Goal: Information Seeking & Learning: Learn about a topic

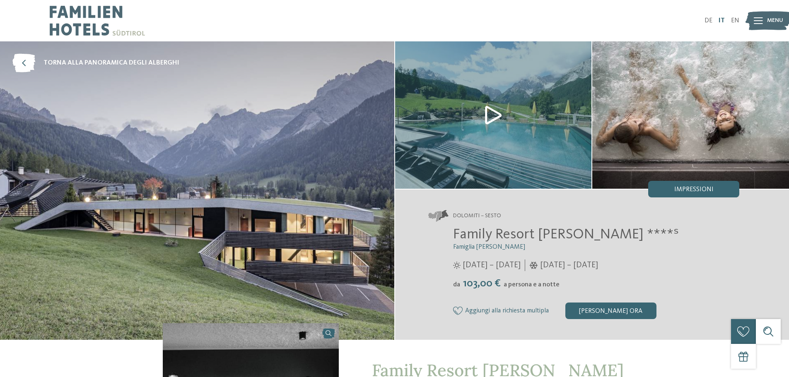
click at [722, 22] on link "IT" at bounding box center [721, 20] width 6 height 7
click at [759, 20] on icon at bounding box center [757, 20] width 9 height 7
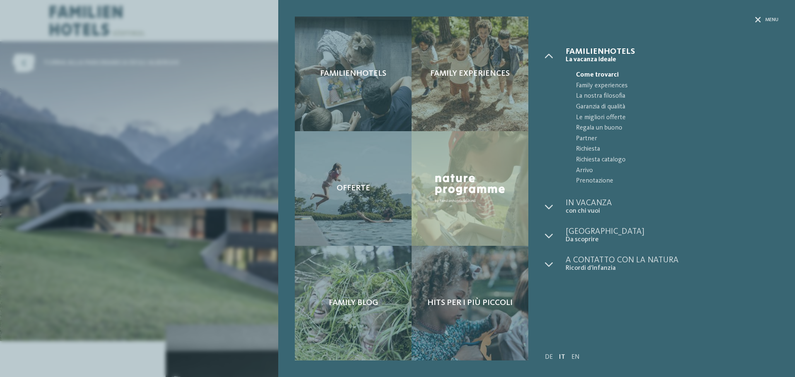
click at [228, 122] on div "Familienhotels Family experiences Offerte" at bounding box center [397, 188] width 795 height 377
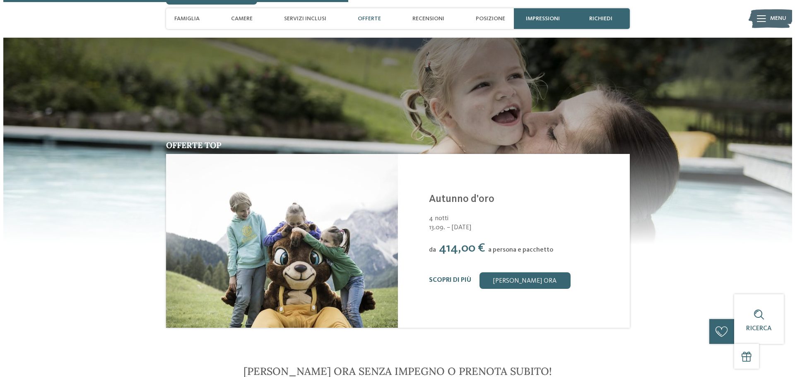
scroll to position [1112, 0]
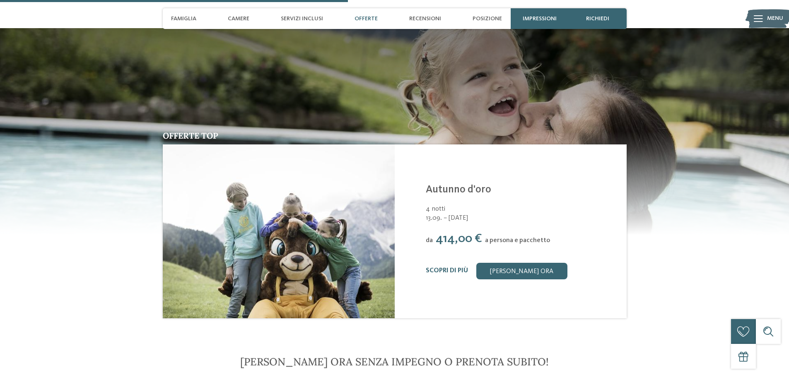
click at [431, 185] on link "Autunno d'oro" at bounding box center [458, 190] width 65 height 10
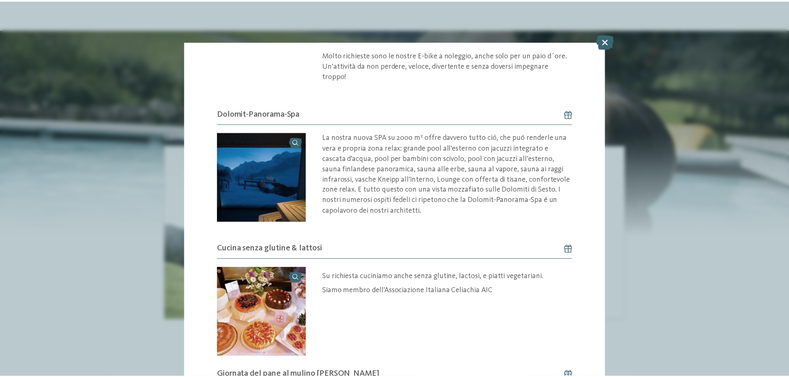
scroll to position [635, 0]
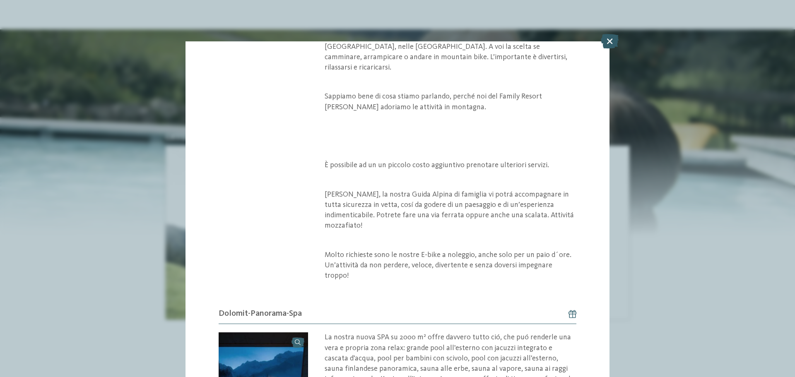
click at [602, 40] on icon at bounding box center [610, 41] width 18 height 14
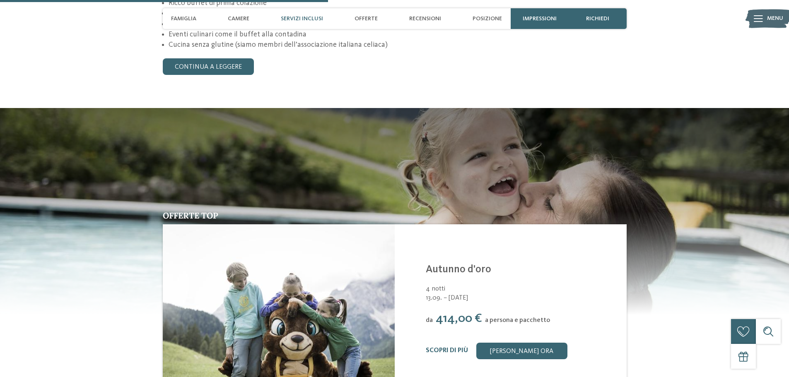
scroll to position [1029, 0]
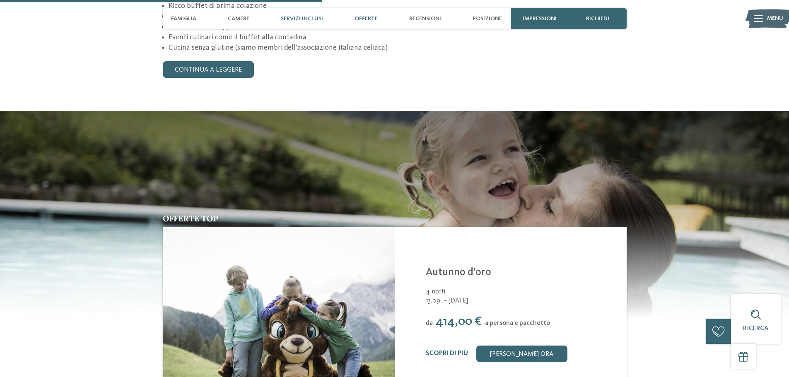
click at [371, 15] on span "Offerte" at bounding box center [365, 18] width 23 height 7
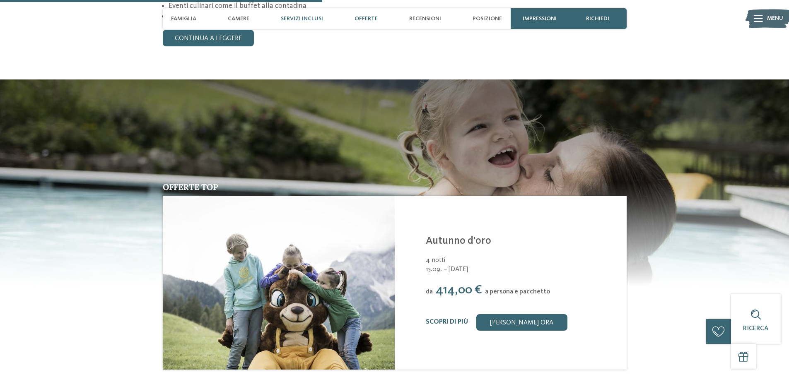
scroll to position [1066, 0]
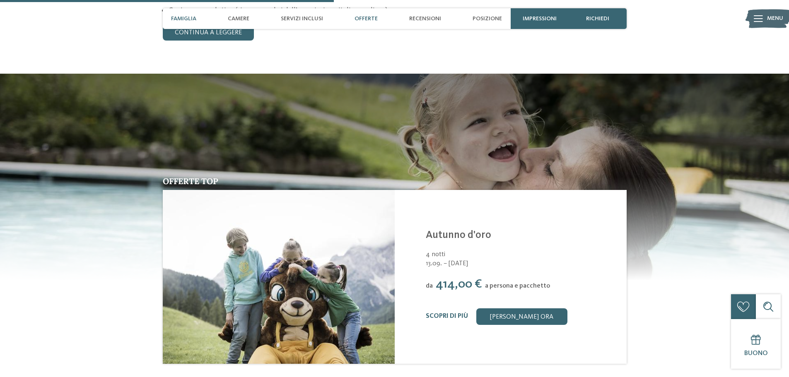
click at [177, 17] on span "Famiglia" at bounding box center [183, 18] width 25 height 7
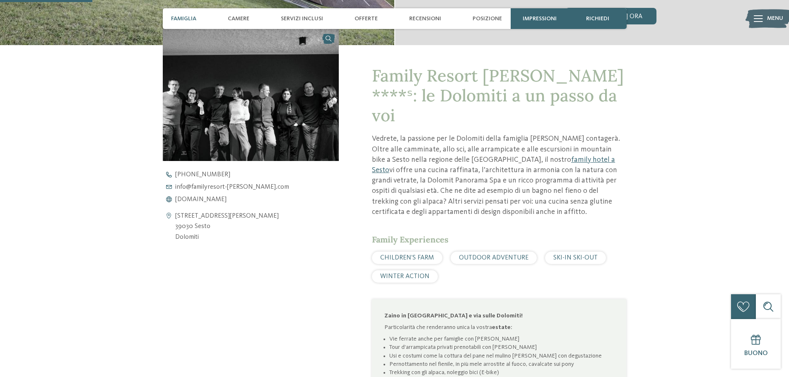
scroll to position [294, 0]
click at [238, 19] on span "Camere" at bounding box center [239, 18] width 22 height 7
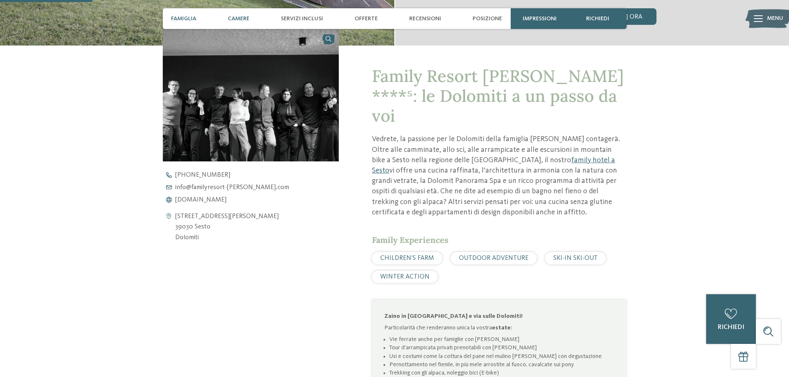
click at [241, 20] on span "Camere" at bounding box center [239, 18] width 22 height 7
click at [243, 17] on span "Camere" at bounding box center [239, 18] width 22 height 7
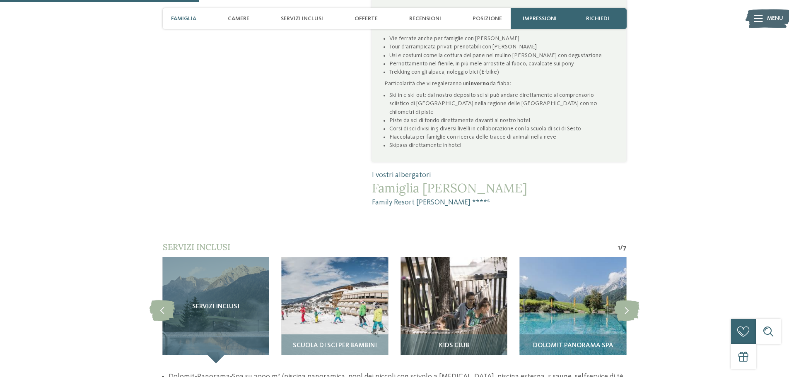
scroll to position [460, 0]
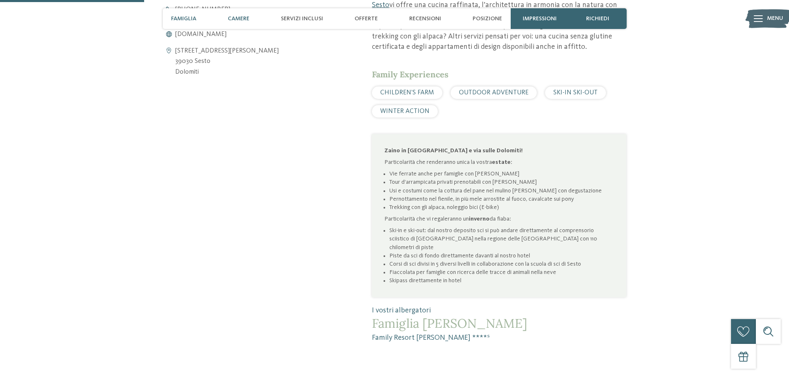
click at [247, 19] on span "Camere" at bounding box center [239, 18] width 22 height 7
click at [300, 17] on span "Servizi inclusi" at bounding box center [302, 18] width 42 height 7
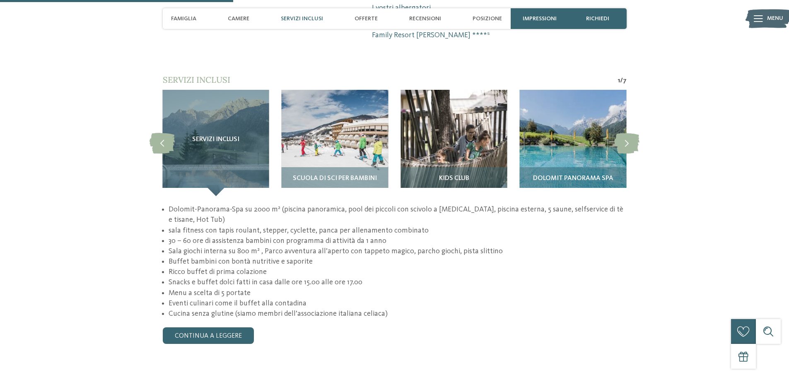
scroll to position [763, 0]
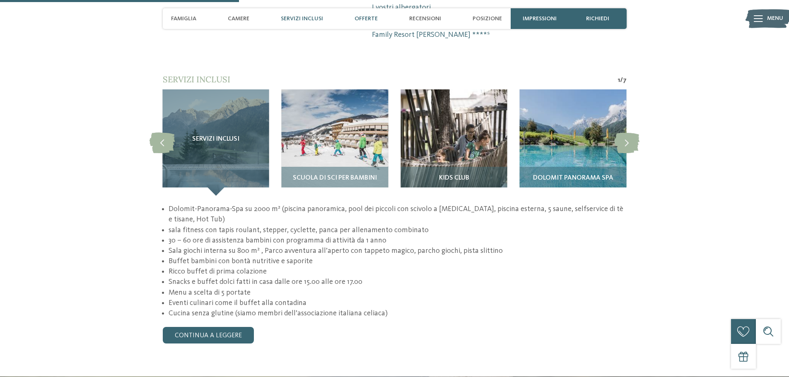
click at [374, 17] on span "Offerte" at bounding box center [365, 18] width 23 height 7
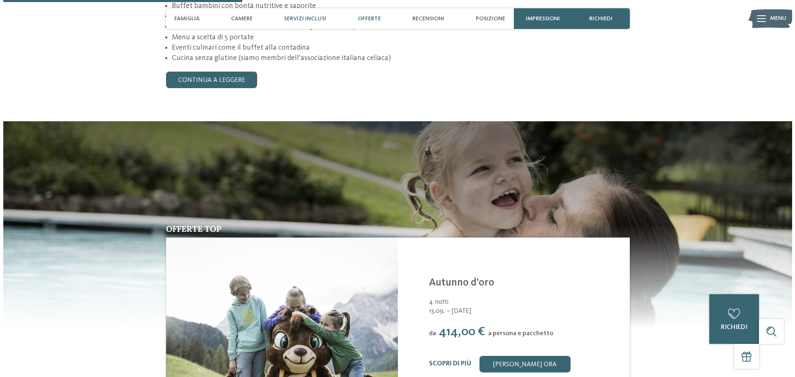
scroll to position [1066, 0]
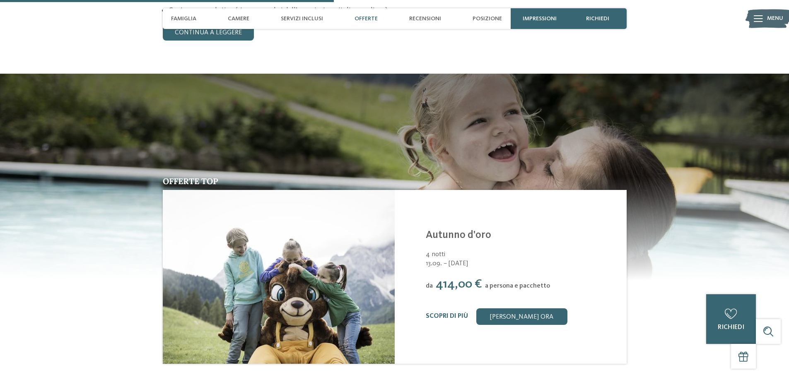
click at [209, 217] on img at bounding box center [279, 277] width 232 height 174
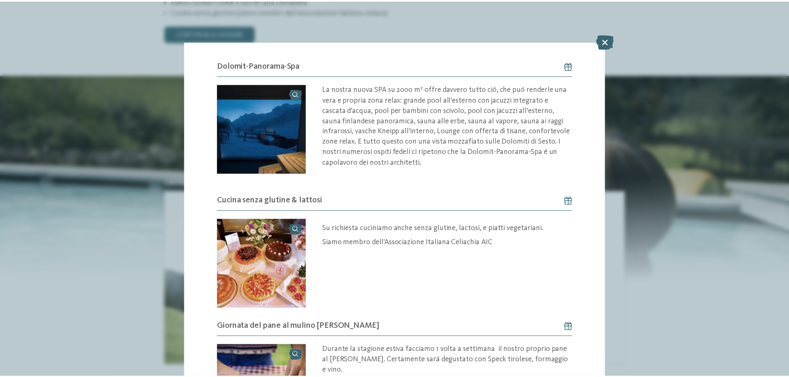
scroll to position [925, 0]
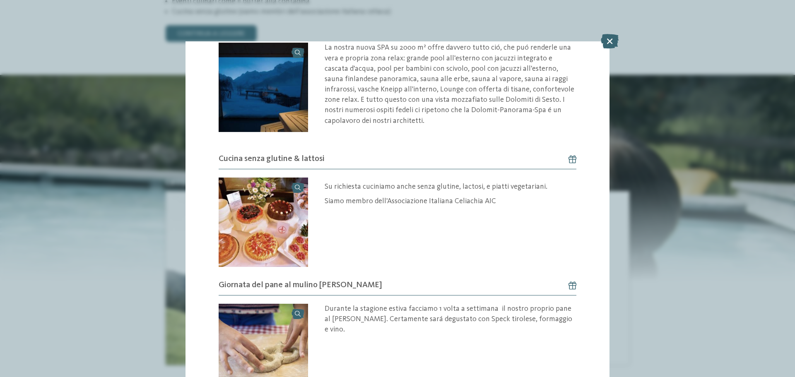
click at [609, 40] on icon at bounding box center [610, 41] width 18 height 14
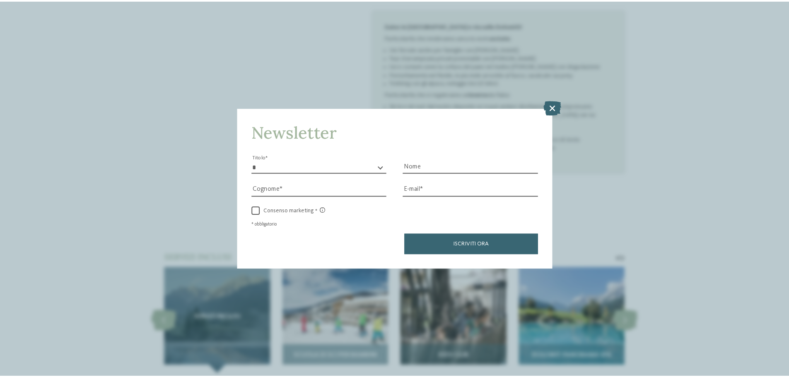
scroll to position [486, 0]
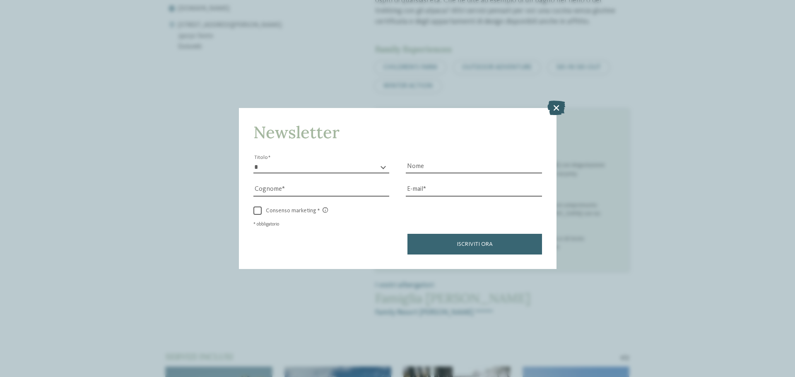
click at [555, 107] on icon at bounding box center [556, 108] width 18 height 14
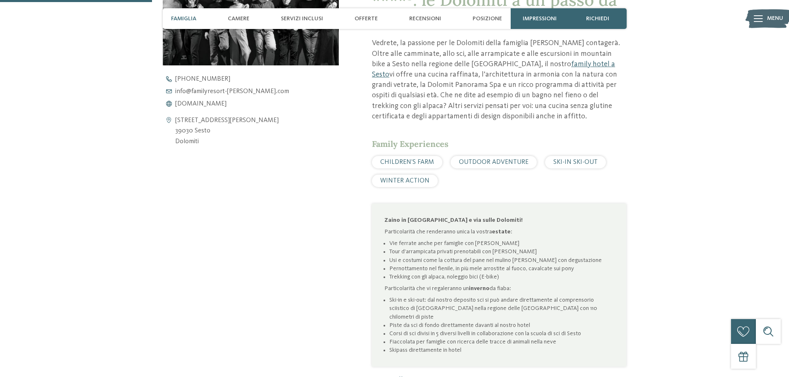
scroll to position [279, 0]
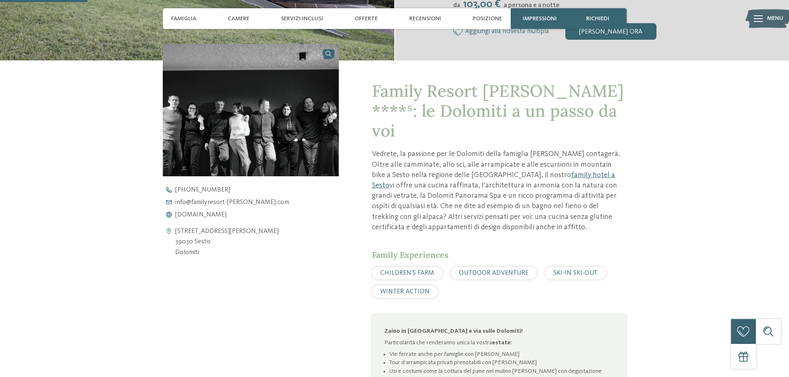
click at [408, 270] on span "CHILDREN’S FARM" at bounding box center [407, 273] width 54 height 7
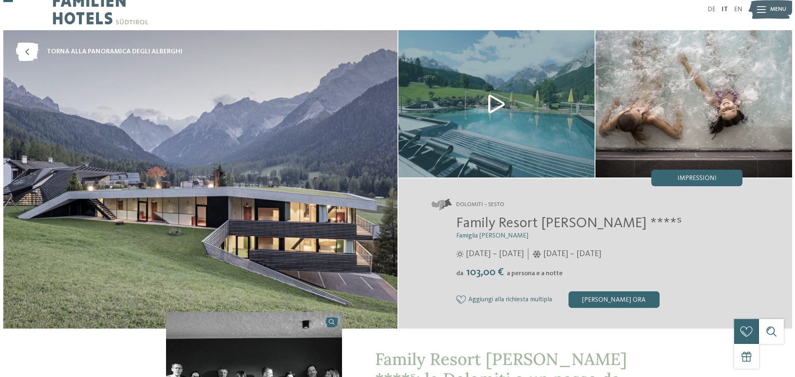
scroll to position [0, 0]
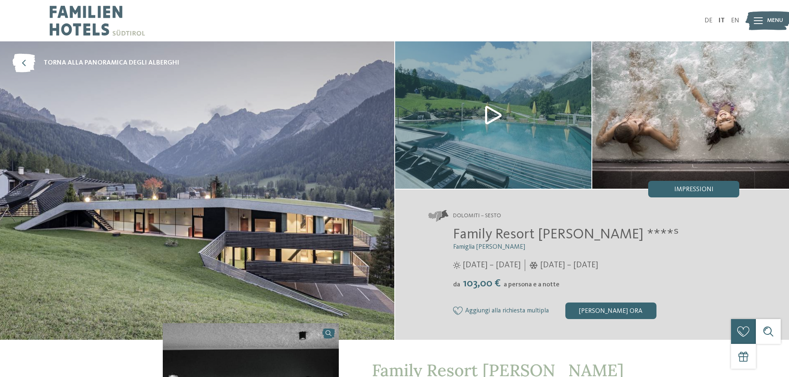
click at [330, 164] on img at bounding box center [197, 190] width 394 height 298
click at [21, 63] on icon at bounding box center [23, 63] width 23 height 19
click at [473, 111] on img at bounding box center [493, 114] width 197 height 147
